Goal: Task Accomplishment & Management: Use online tool/utility

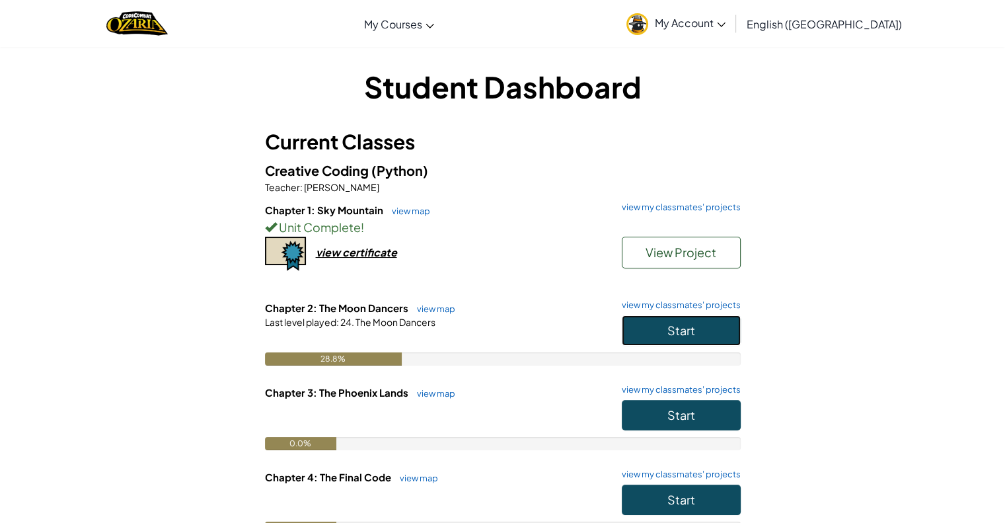
click at [653, 334] on button "Start" at bounding box center [681, 330] width 119 height 30
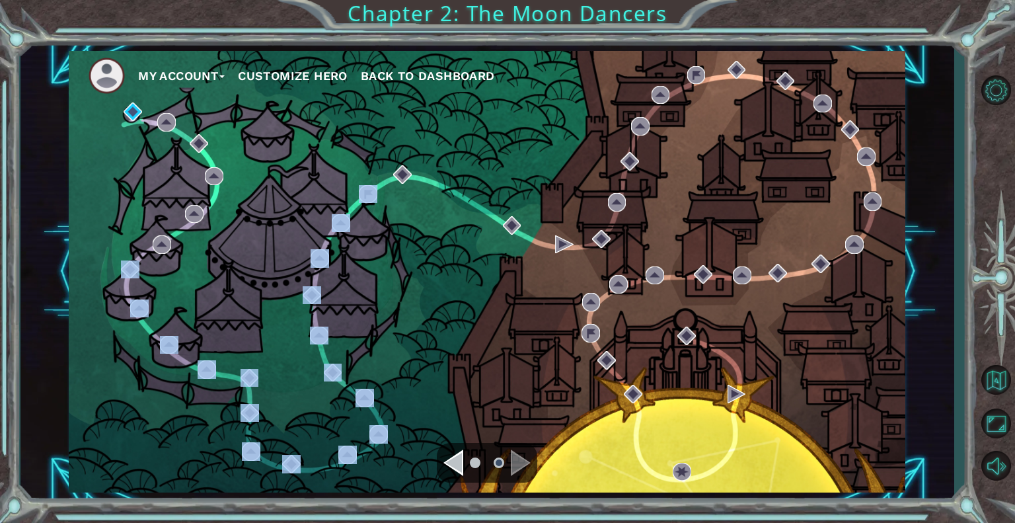
drag, startPoint x: 116, startPoint y: 237, endPoint x: 373, endPoint y: 182, distance: 262.3
click at [373, 182] on div "My Account Customize Hero Back to Dashboard" at bounding box center [487, 271] width 837 height 441
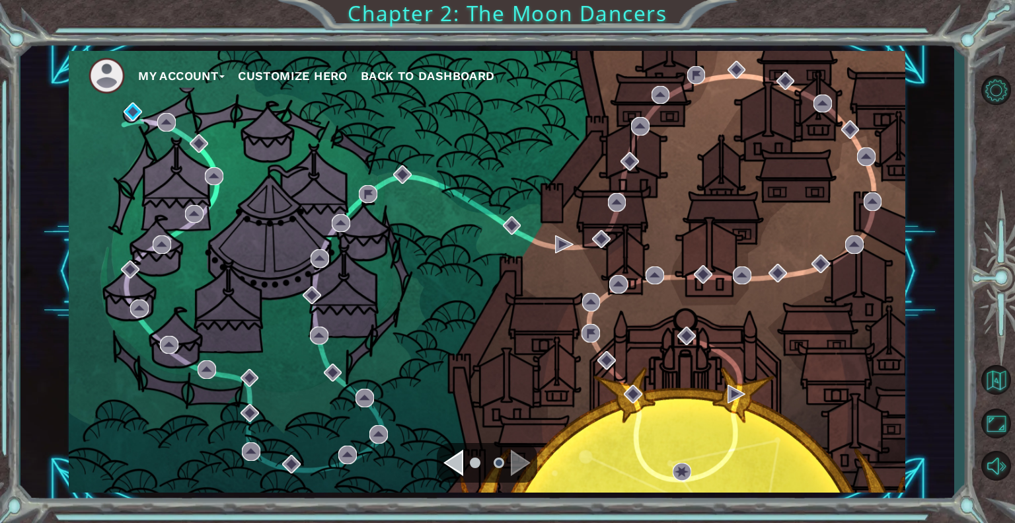
click at [307, 124] on div "My Account Customize Hero Back to Dashboard" at bounding box center [487, 271] width 837 height 441
click at [457, 462] on div "Navigate to the previous page" at bounding box center [453, 462] width 20 height 26
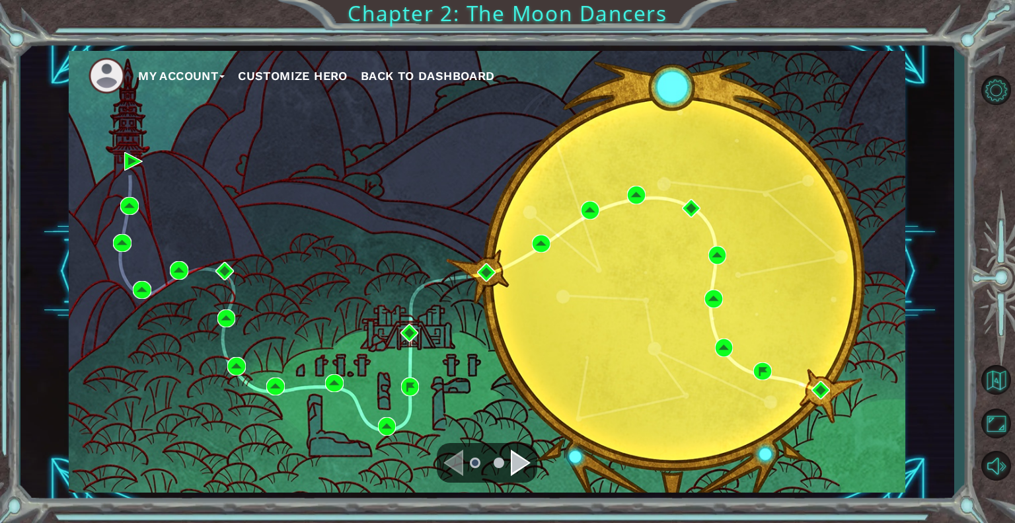
click at [516, 457] on div "Navigate to the next page" at bounding box center [521, 462] width 20 height 26
